Goal: Use online tool/utility: Use online tool/utility

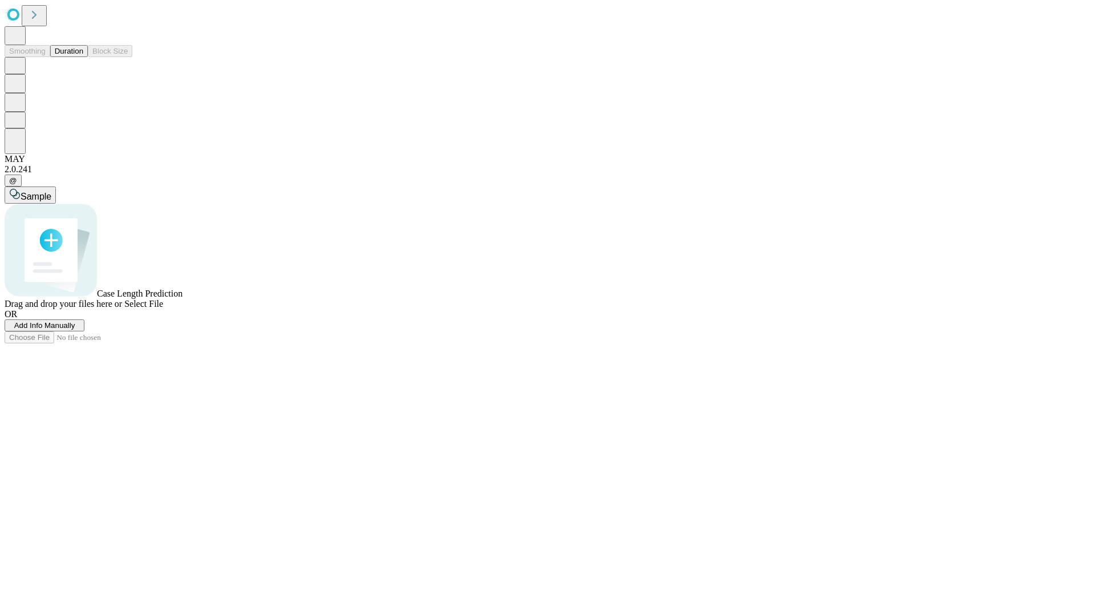
click at [83, 57] on button "Duration" at bounding box center [69, 51] width 38 height 12
click at [163, 308] on span "Select File" at bounding box center [143, 304] width 39 height 10
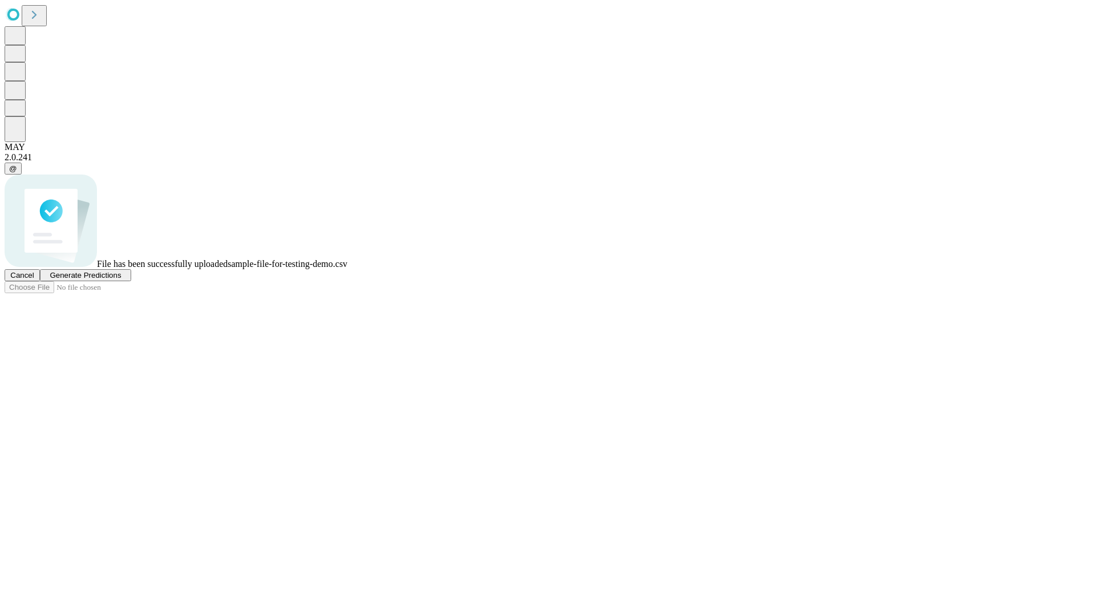
click at [121, 279] on span "Generate Predictions" at bounding box center [85, 275] width 71 height 9
